Goal: Transaction & Acquisition: Obtain resource

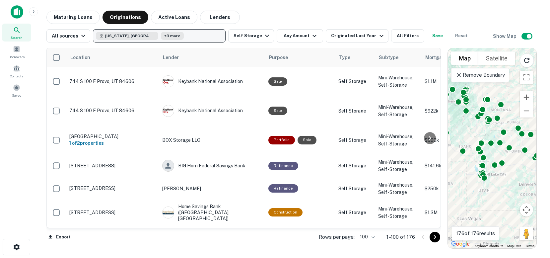
click at [167, 33] on button "[US_STATE], [GEOGRAPHIC_DATA] +3 more" at bounding box center [159, 35] width 133 height 13
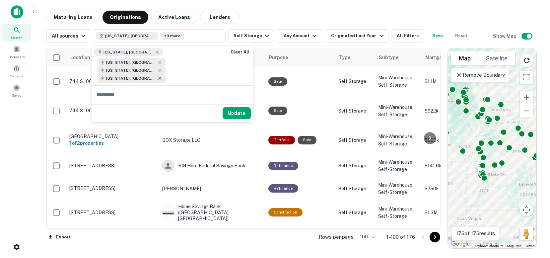
click at [162, 76] on icon at bounding box center [159, 78] width 5 height 5
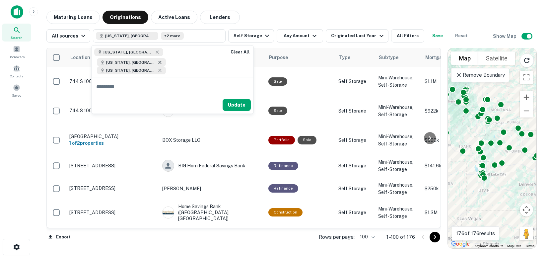
click at [162, 60] on icon at bounding box center [159, 62] width 5 height 5
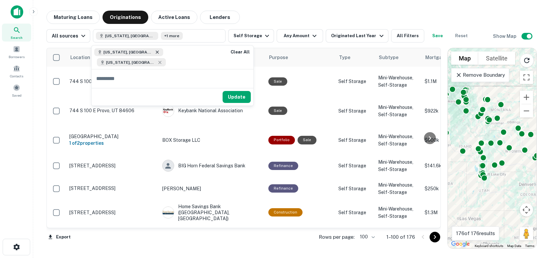
click at [154, 51] on icon at bounding box center [156, 51] width 5 height 5
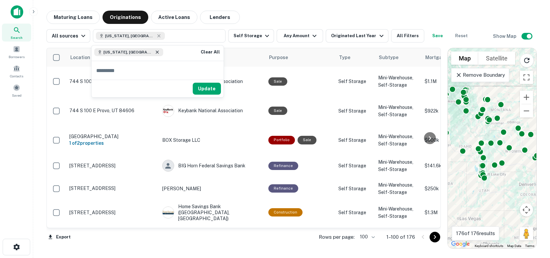
click at [155, 51] on icon at bounding box center [156, 52] width 3 height 3
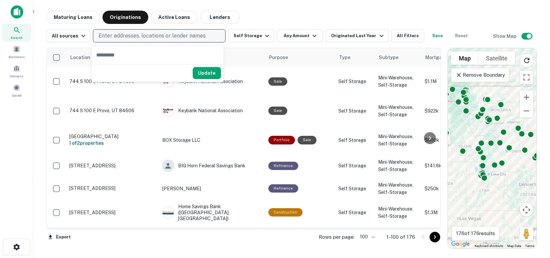
click at [108, 34] on p "Enter addresses, locations or lender names" at bounding box center [151, 36] width 107 height 8
type input "******"
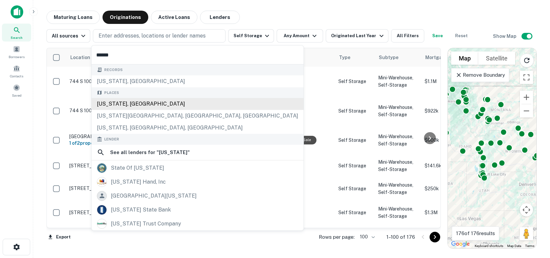
click at [112, 103] on div "[US_STATE], [GEOGRAPHIC_DATA]" at bounding box center [197, 104] width 212 height 12
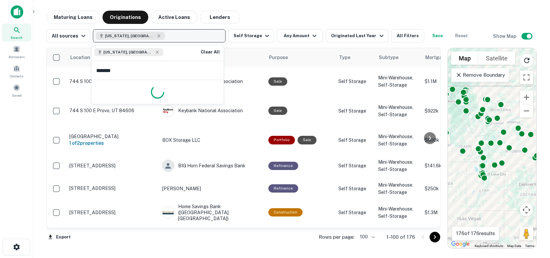
type input "********"
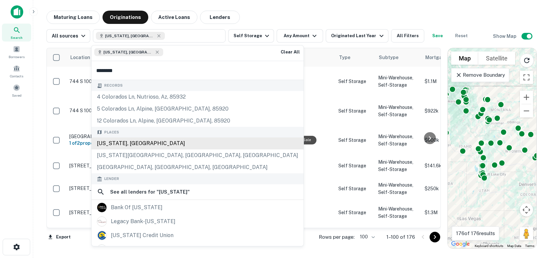
click at [126, 144] on div "[US_STATE], [GEOGRAPHIC_DATA]" at bounding box center [197, 143] width 212 height 12
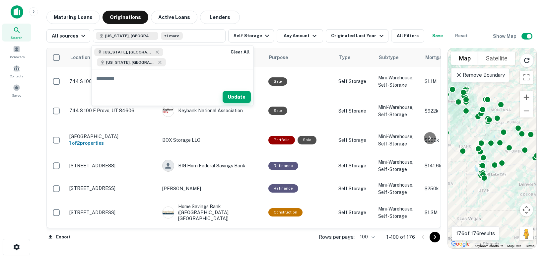
click at [222, 91] on button "Update" at bounding box center [236, 97] width 28 height 12
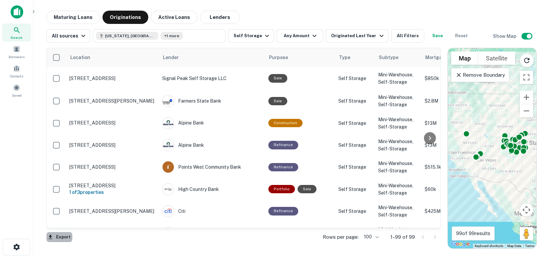
click at [60, 235] on button "Export" at bounding box center [59, 237] width 26 height 10
click at [84, 244] on li "Export as Excel (.xlsx)" at bounding box center [83, 244] width 75 height 12
click at [514, 9] on main "Maturing Loans Originations Active Loans Lenders All sources [US_STATE], [GEOGR…" at bounding box center [291, 129] width 516 height 258
